Goal: Task Accomplishment & Management: Complete application form

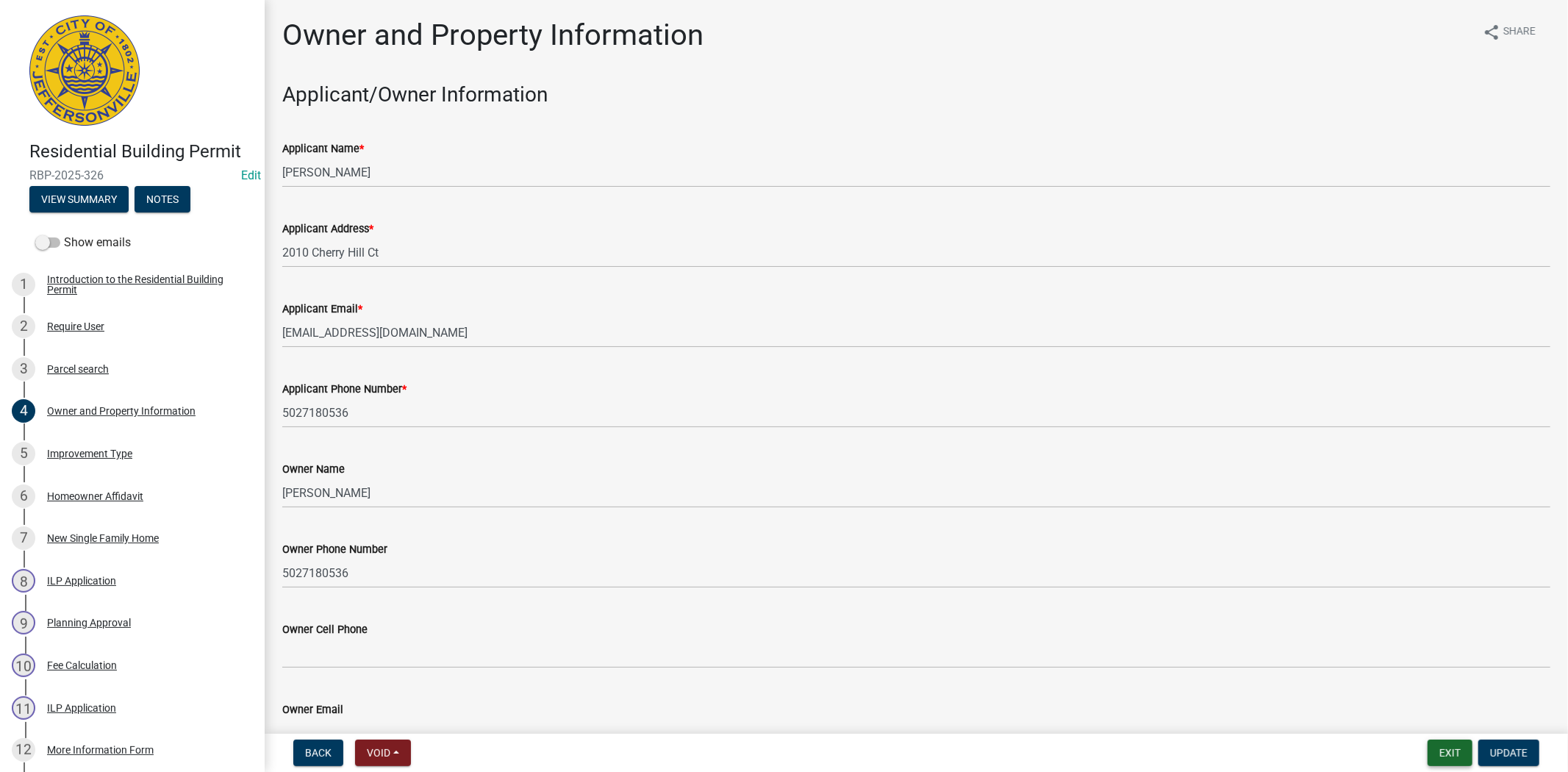
click at [1442, 757] on button "Exit" at bounding box center [1450, 753] width 45 height 27
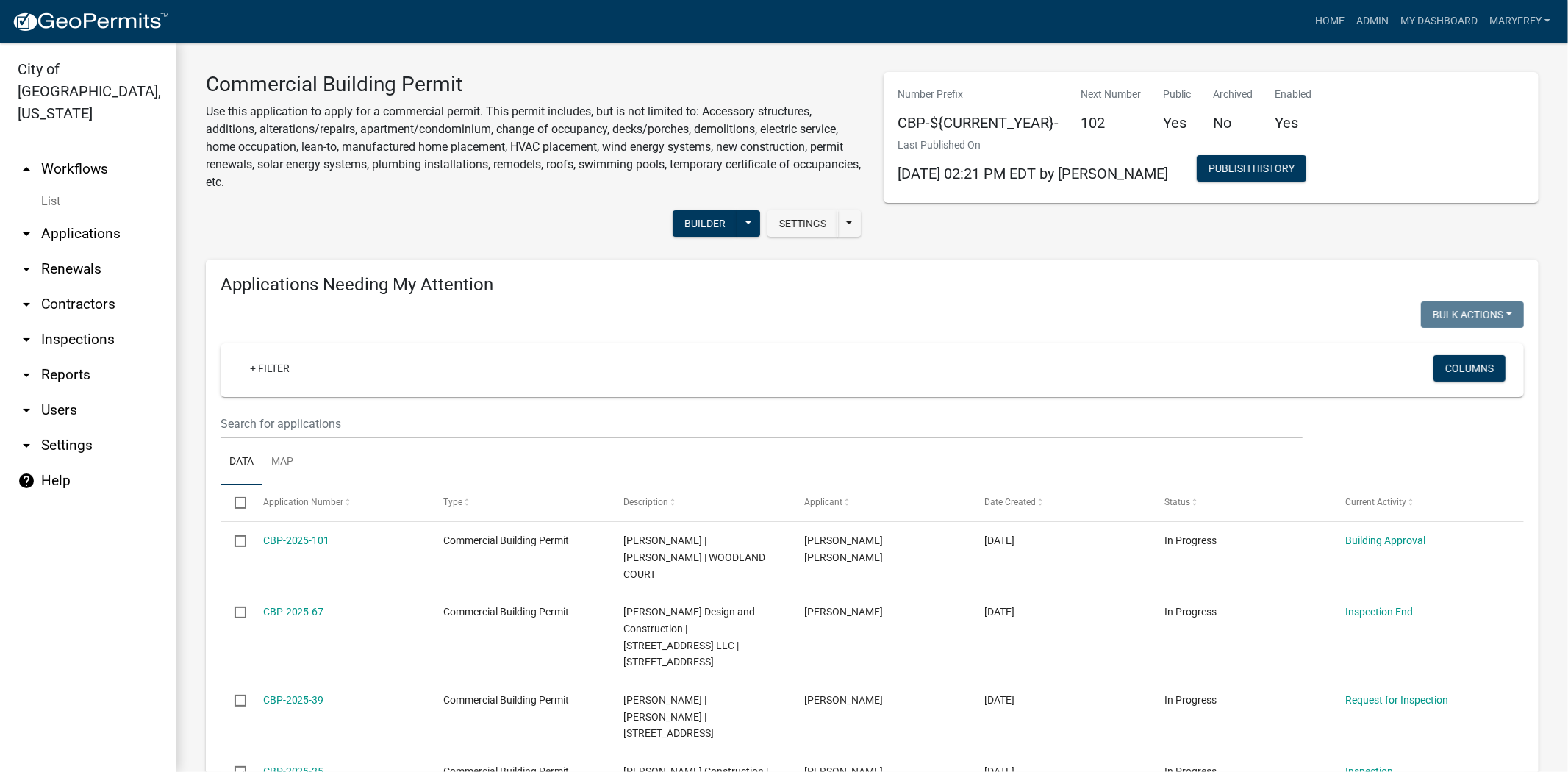
click at [92, 151] on link "arrow_drop_up Workflows" at bounding box center [88, 169] width 176 height 36
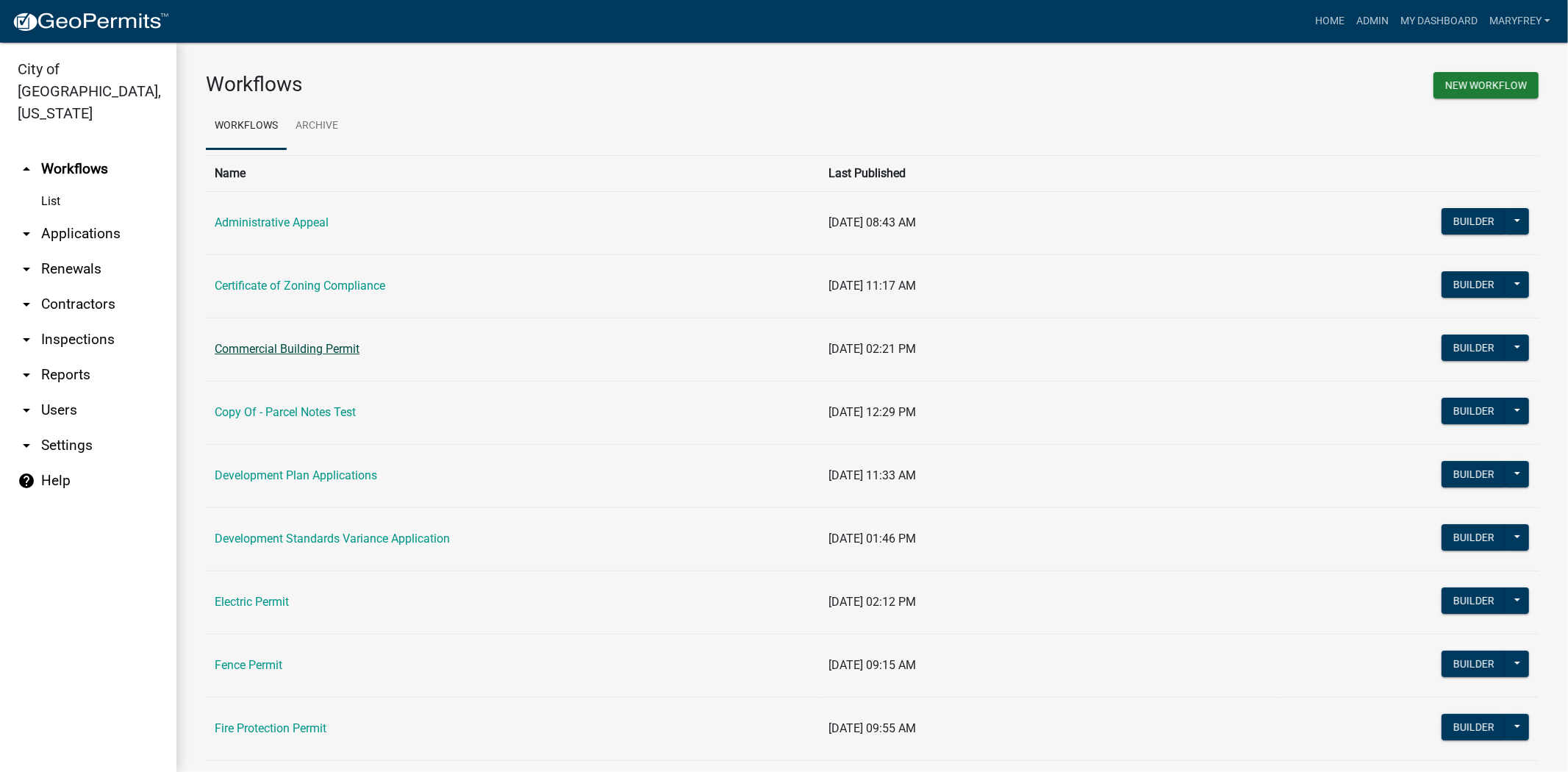
click at [260, 348] on link "Commercial Building Permit" at bounding box center [287, 348] width 145 height 14
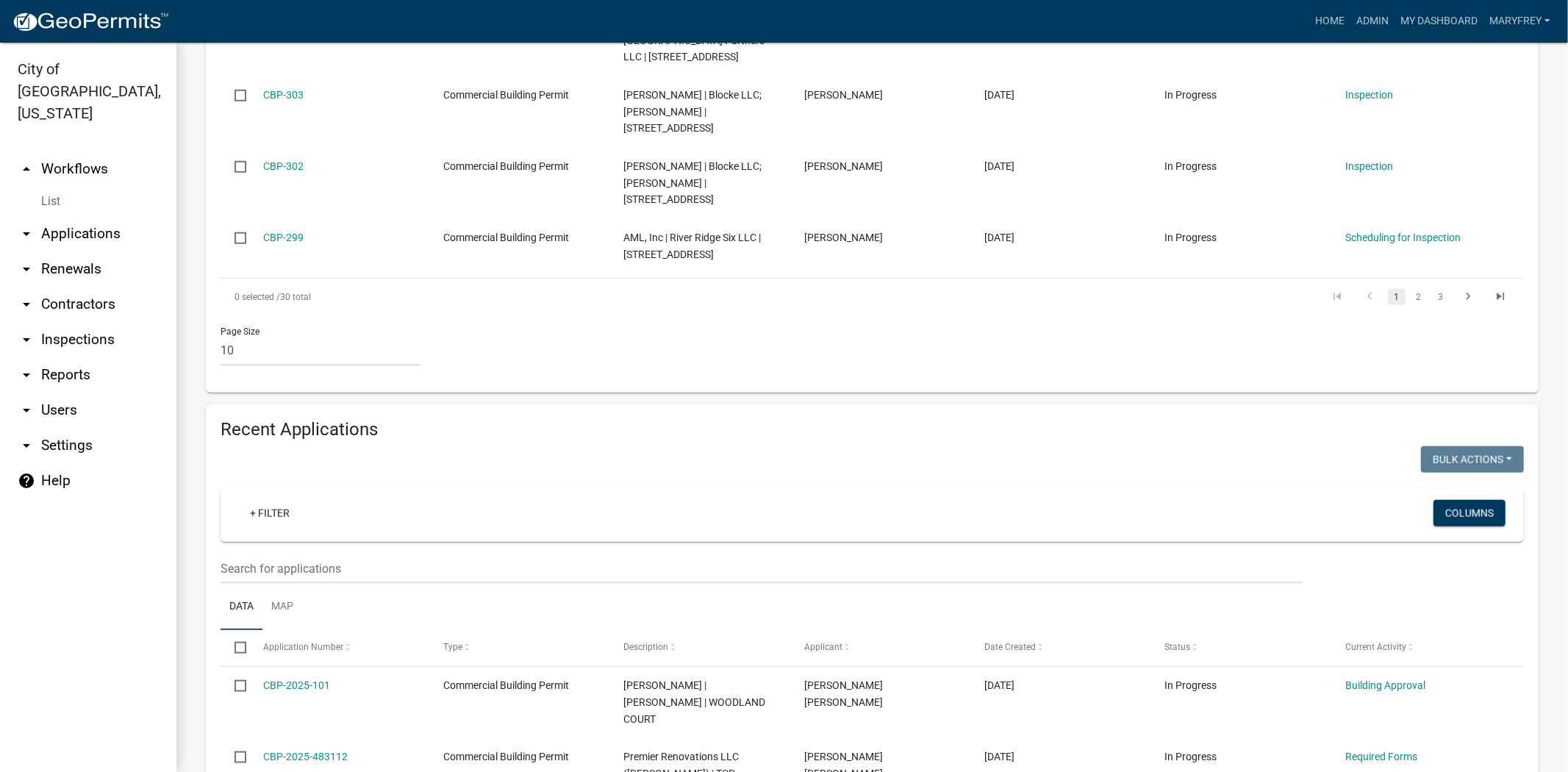
scroll to position [1150, 0]
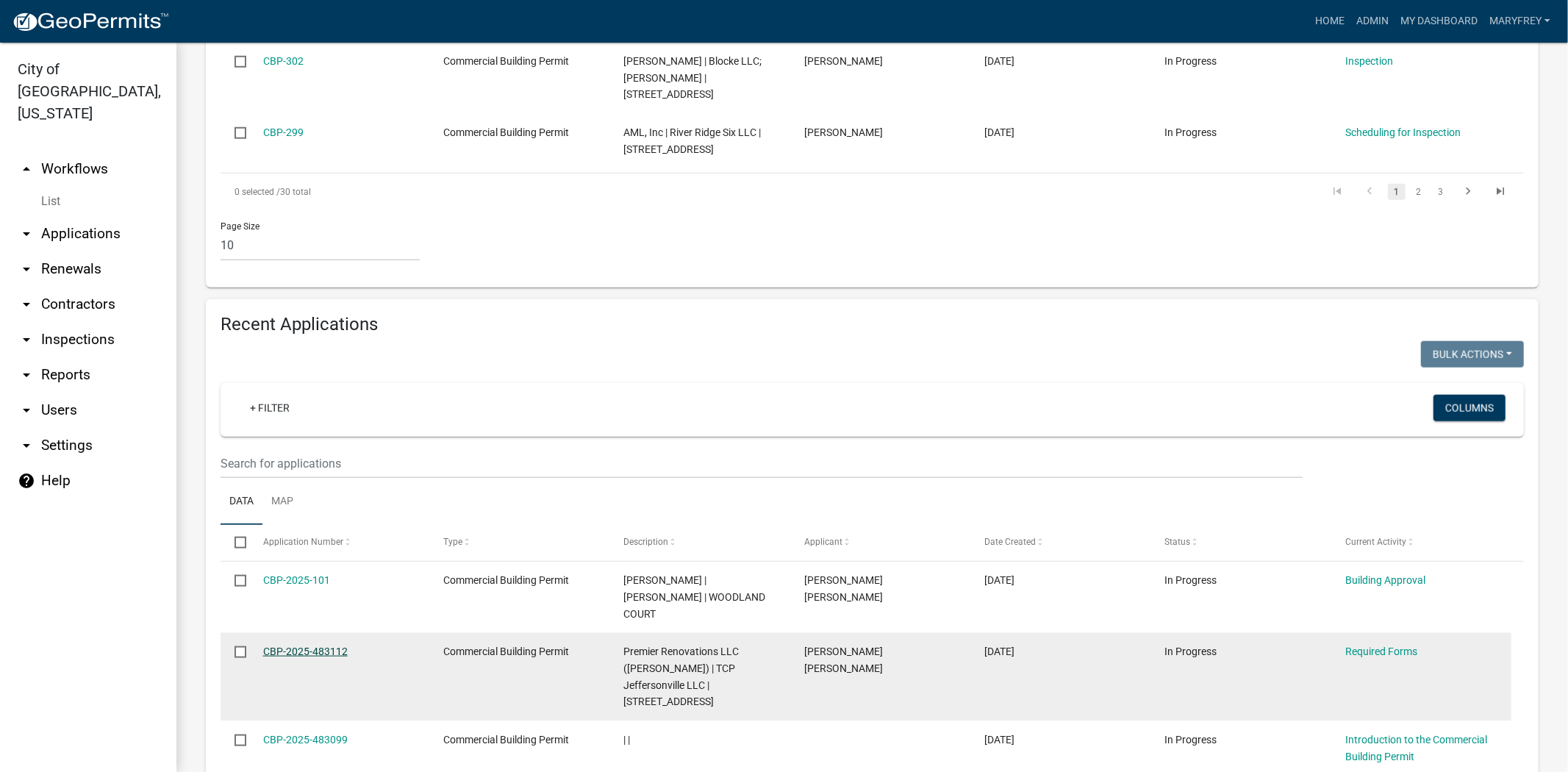
click at [310, 645] on link "CBP-2025-483112" at bounding box center [305, 651] width 84 height 12
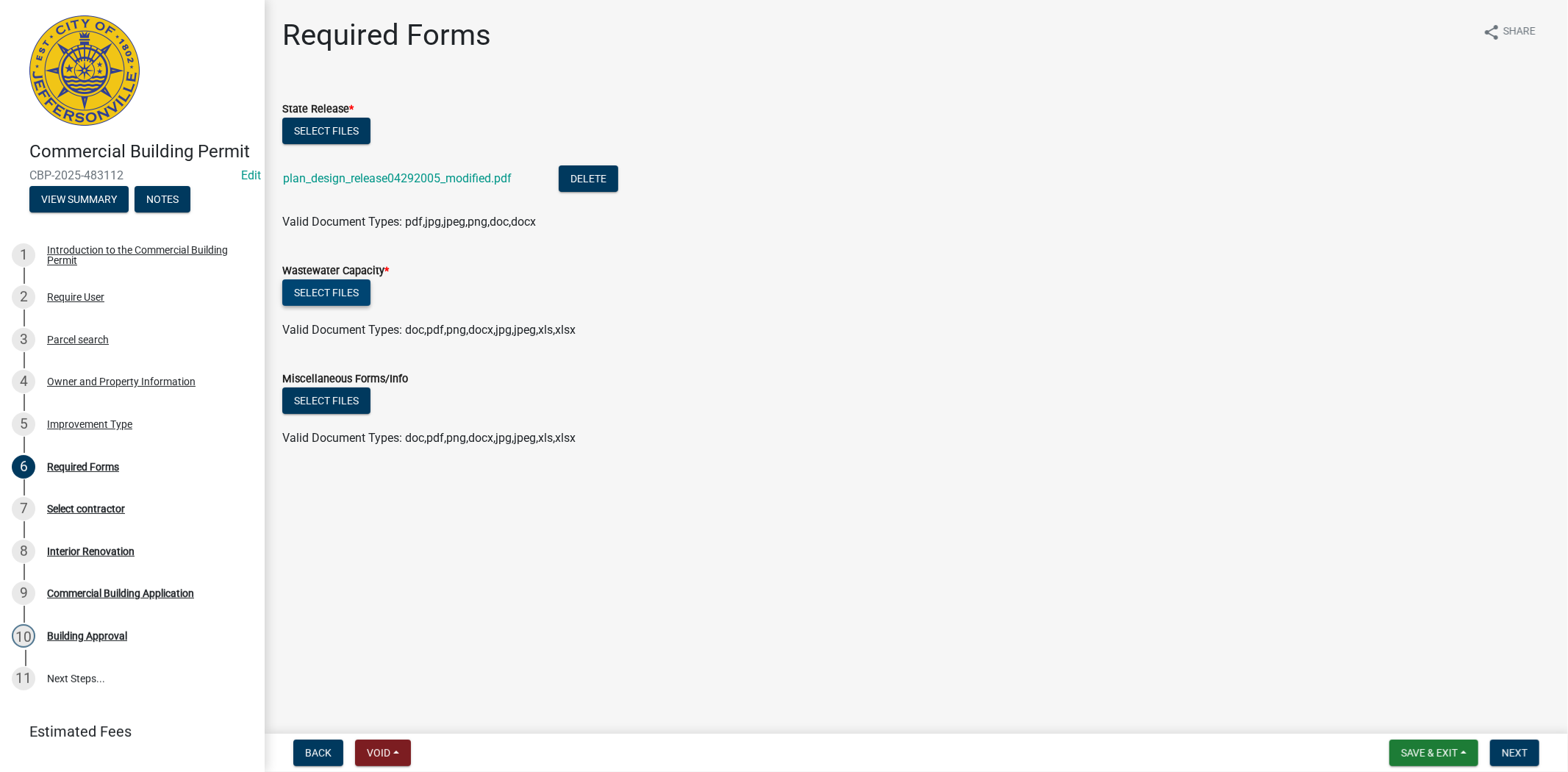
click at [322, 282] on button "Select files" at bounding box center [326, 292] width 88 height 27
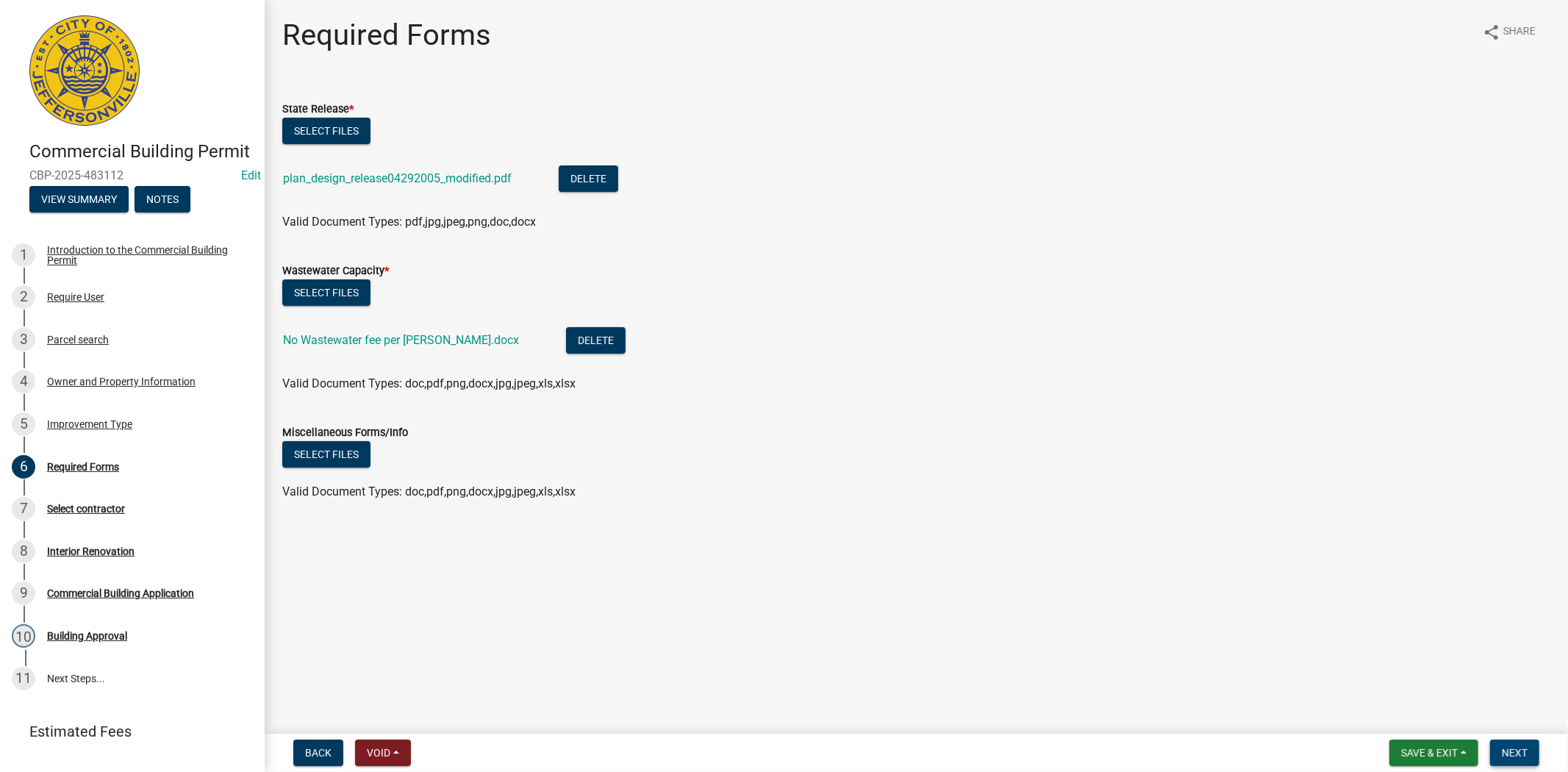
click at [1513, 759] on button "Next" at bounding box center [1515, 753] width 49 height 27
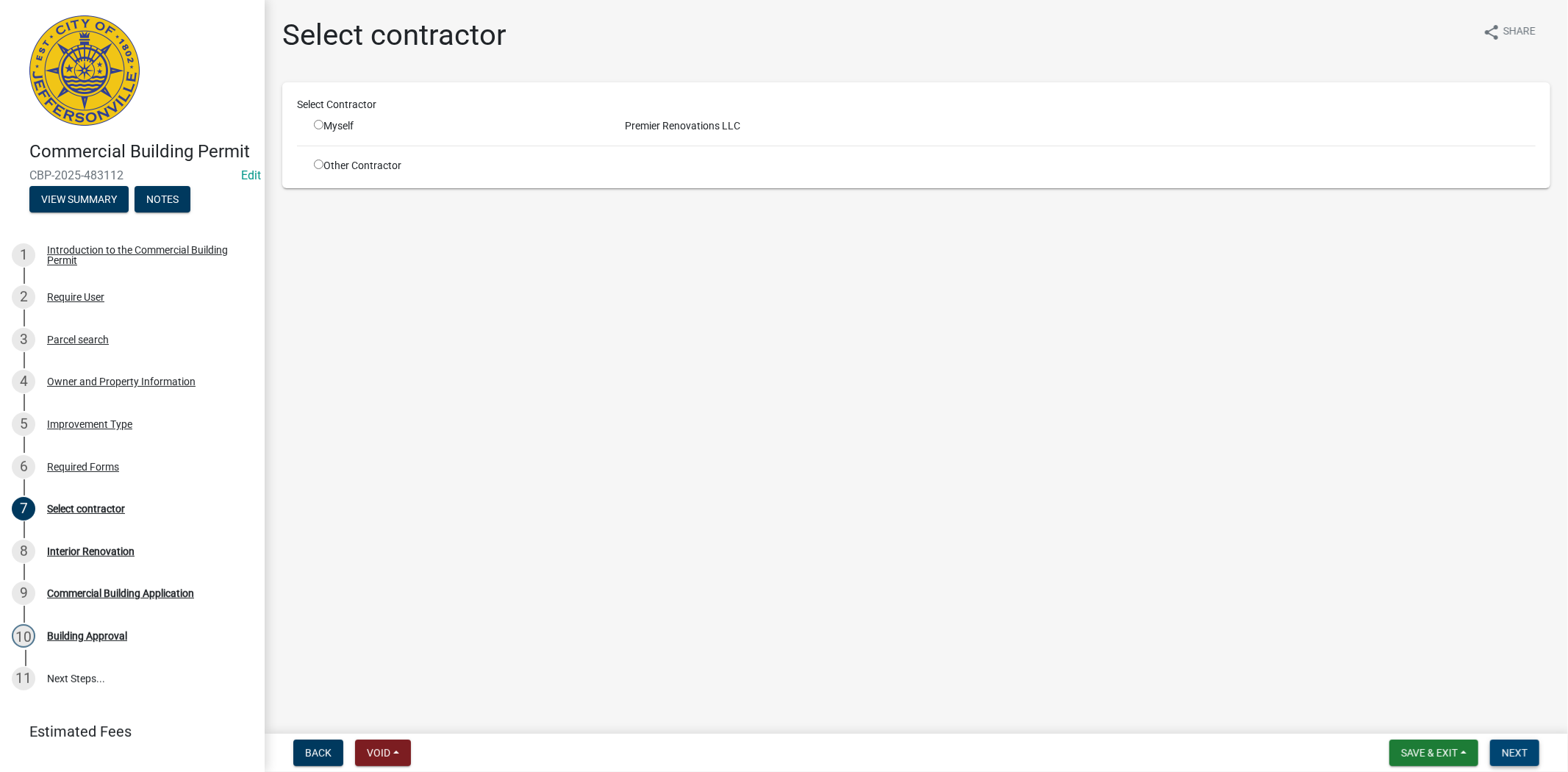
click at [1517, 759] on button "Next" at bounding box center [1515, 753] width 49 height 27
click at [1426, 757] on span "Save & Exit" at bounding box center [1430, 753] width 57 height 12
click at [1421, 727] on button "Save & Exit" at bounding box center [1419, 715] width 117 height 36
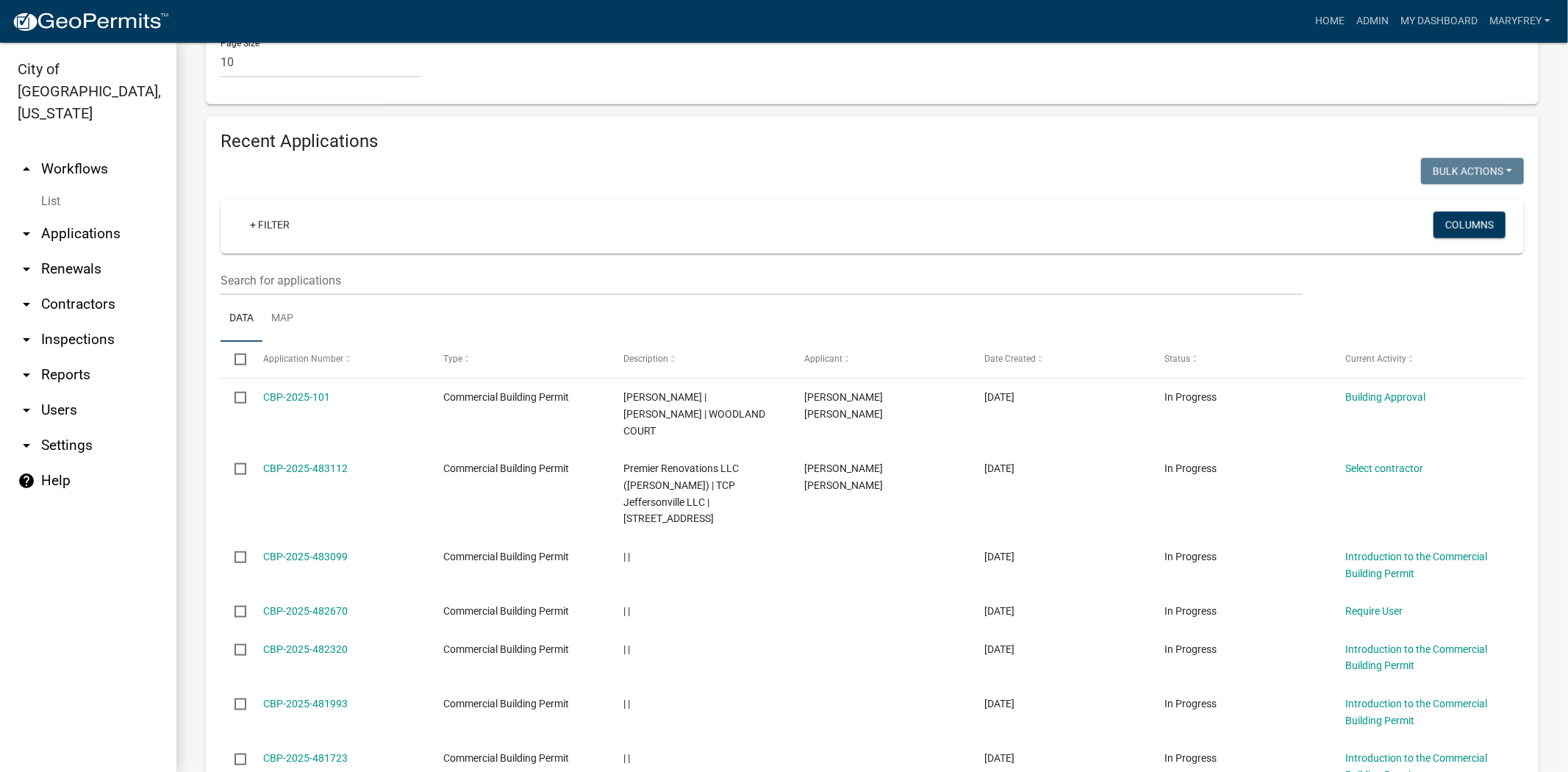
scroll to position [1338, 0]
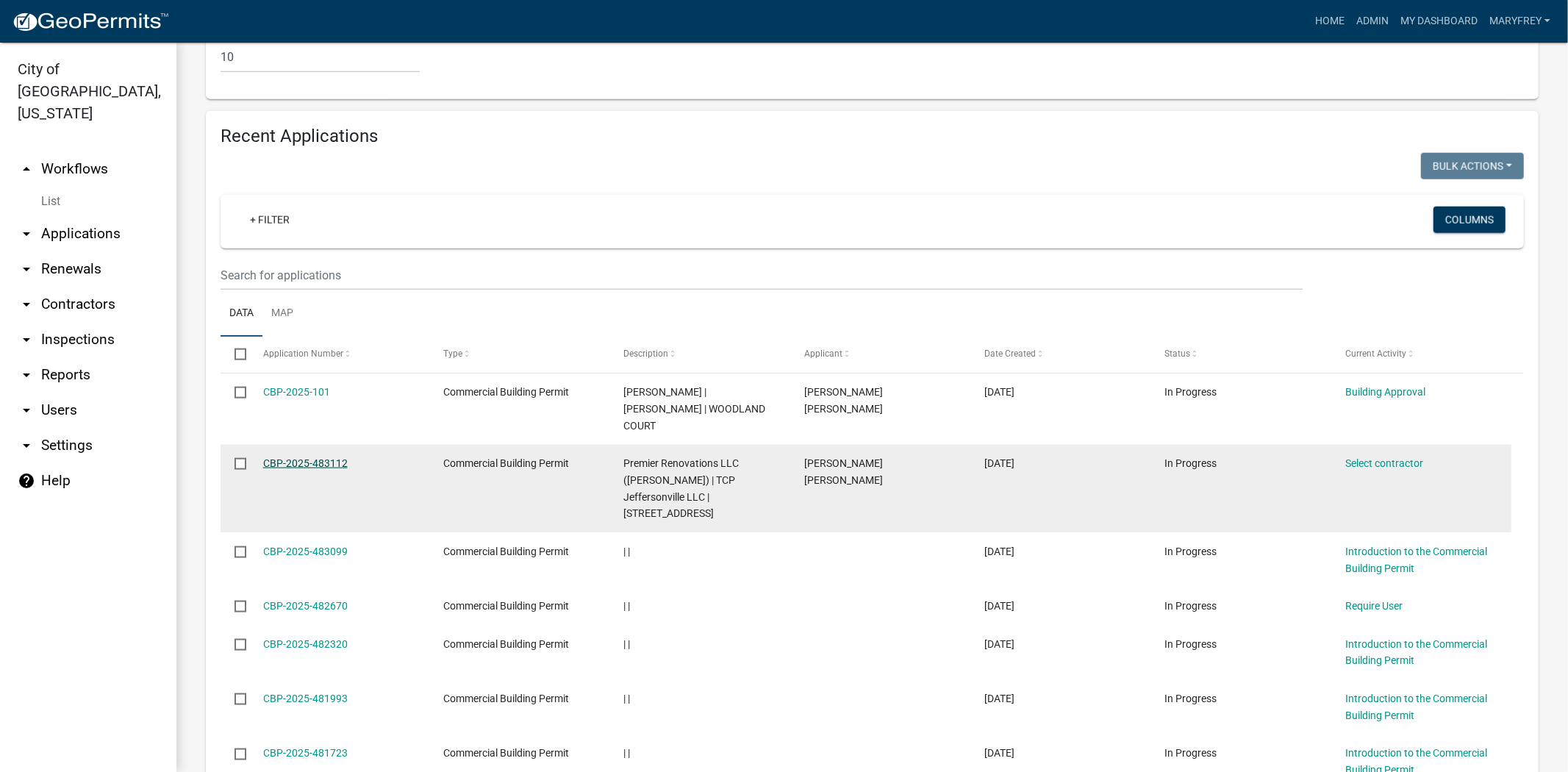
click at [307, 457] on link "CBP-2025-483112" at bounding box center [305, 463] width 84 height 12
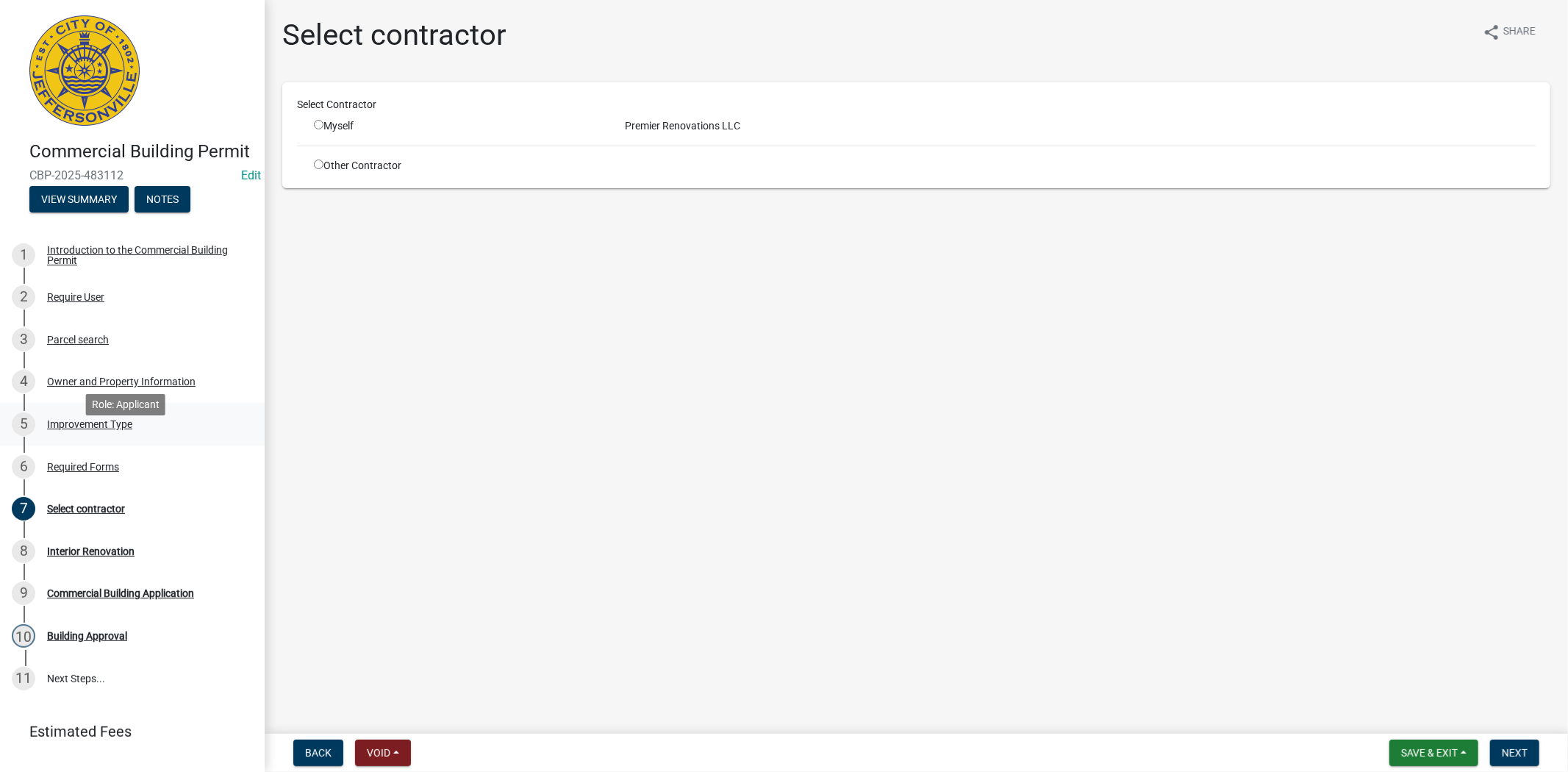
click at [92, 429] on div "Improvement Type" at bounding box center [89, 424] width 85 height 11
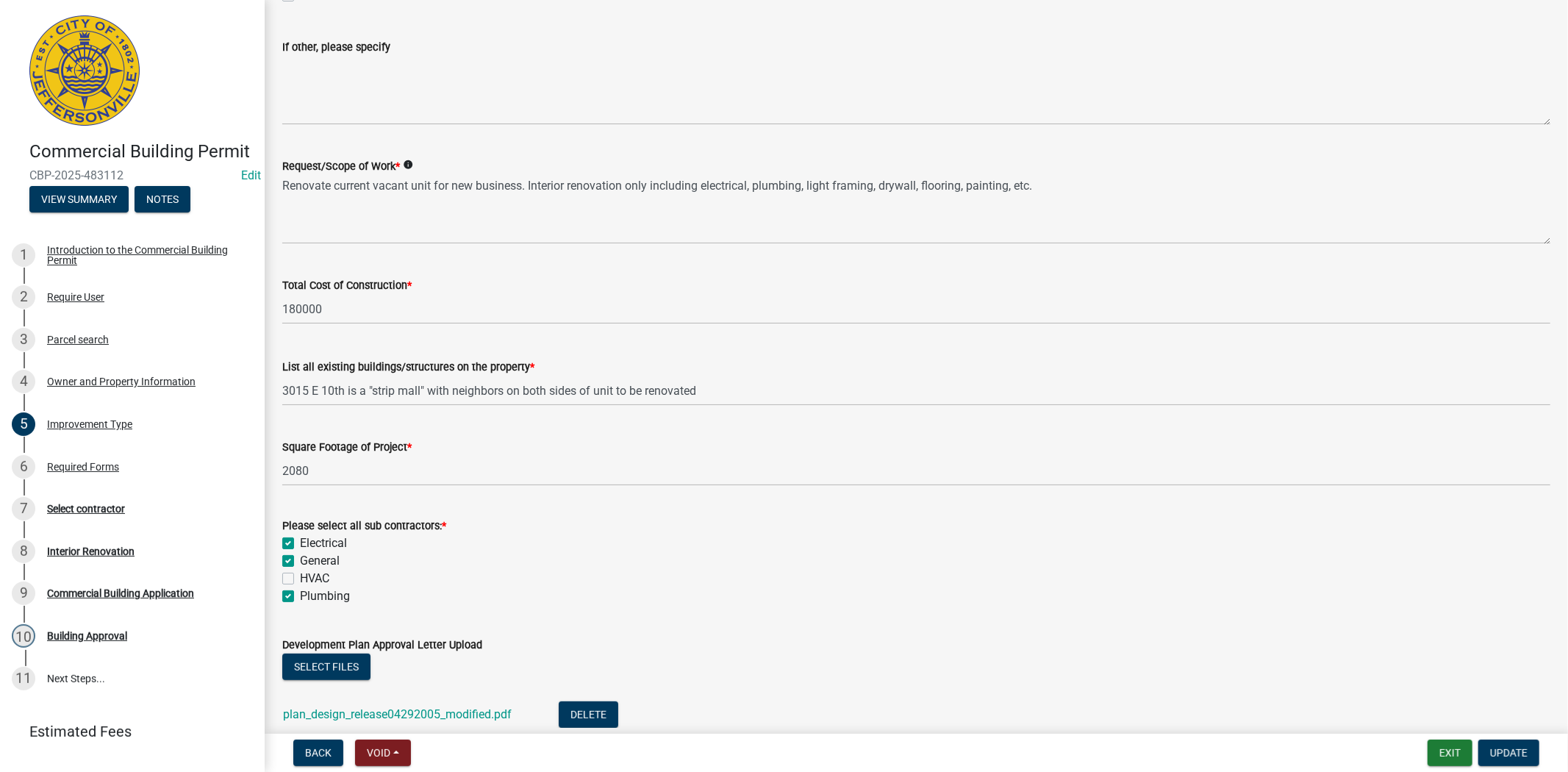
scroll to position [469, 0]
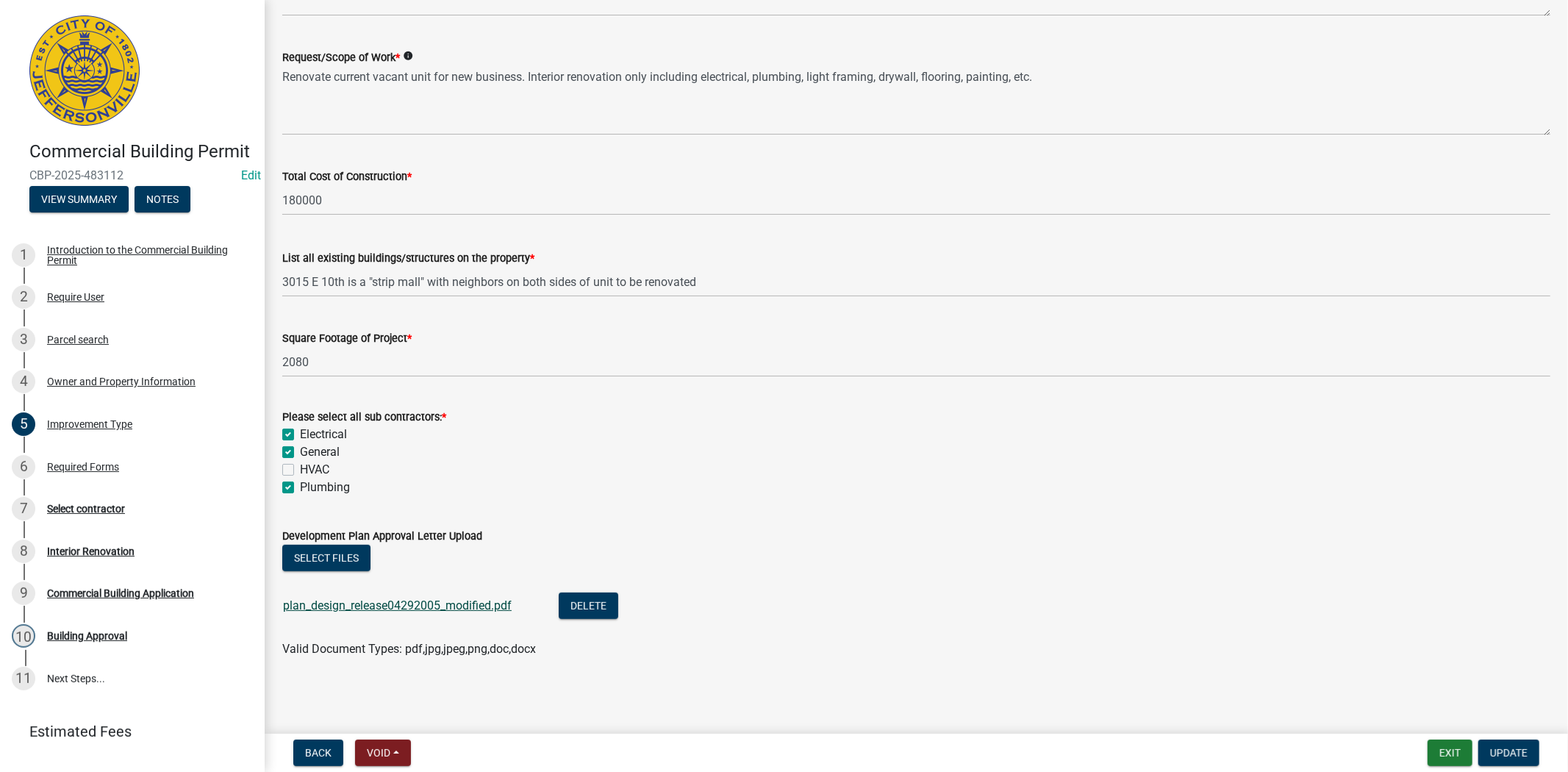
click at [398, 605] on link "plan_design_release04292005_modified.pdf" at bounding box center [397, 604] width 228 height 14
click at [99, 514] on div "Select contractor" at bounding box center [86, 508] width 78 height 11
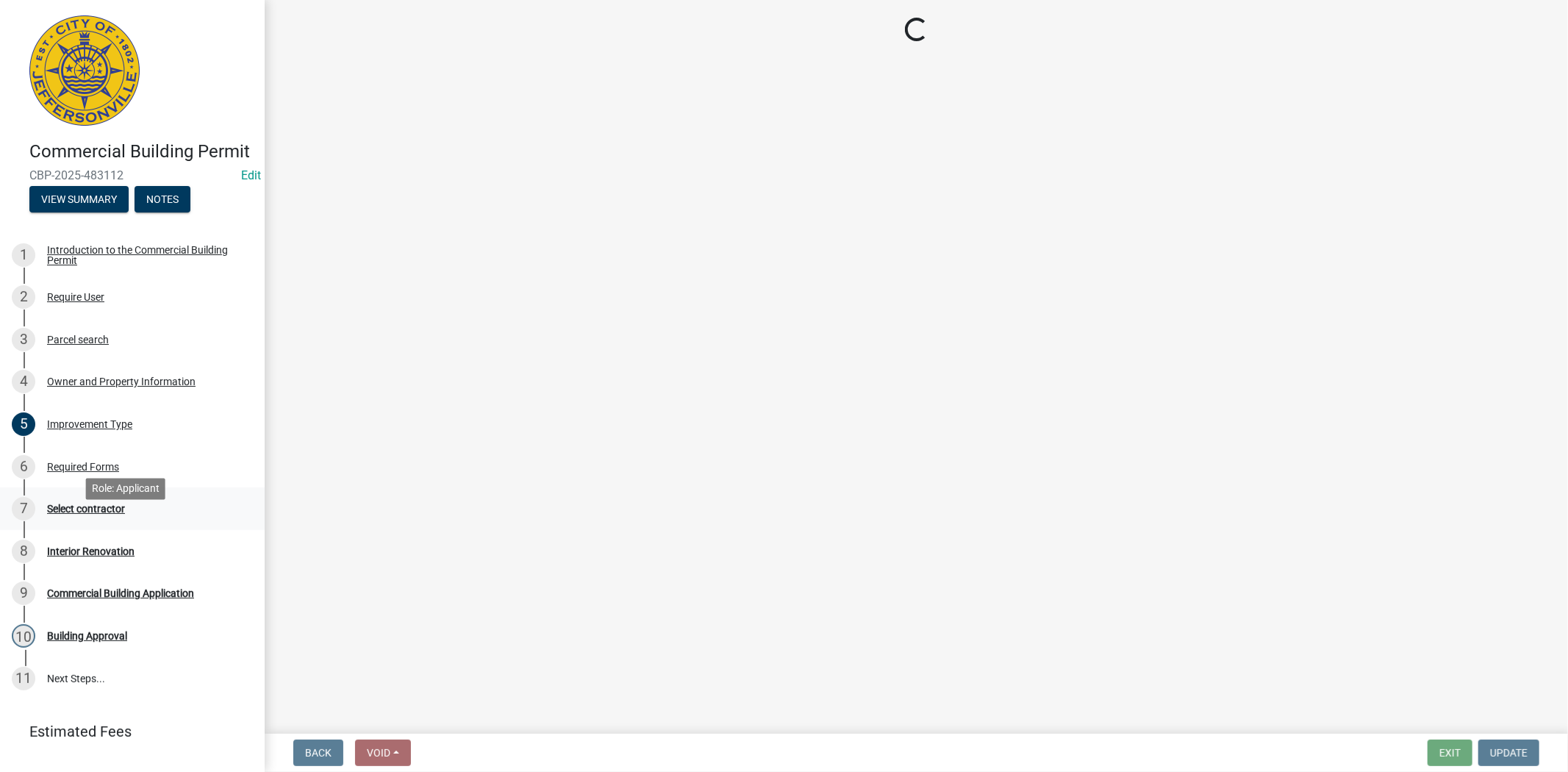
scroll to position [0, 0]
